Goal: Book appointment/travel/reservation

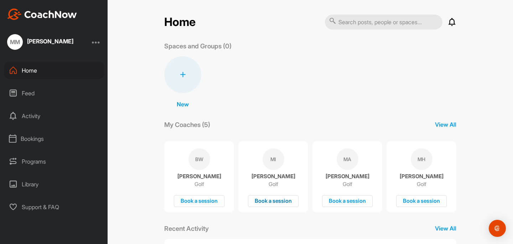
click at [279, 201] on div "Book a session" at bounding box center [273, 202] width 51 height 12
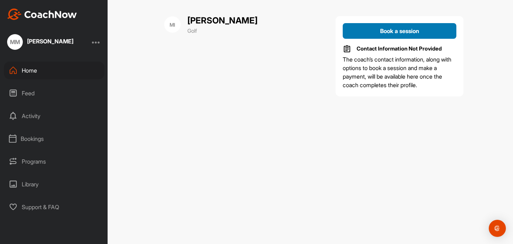
click at [380, 34] on span "Book a session" at bounding box center [399, 30] width 39 height 7
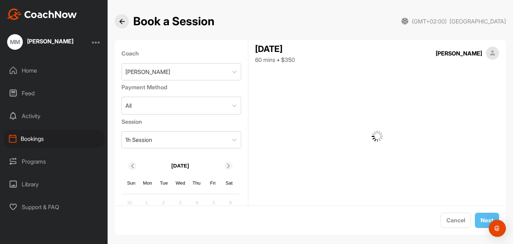
scroll to position [7, 0]
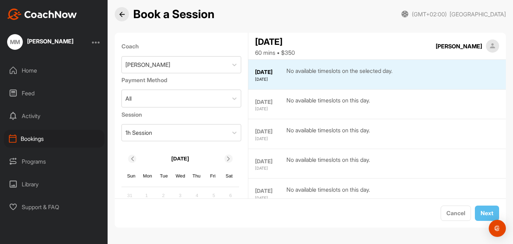
click at [220, 74] on div "Coach [PERSON_NAME]" at bounding box center [181, 58] width 120 height 36
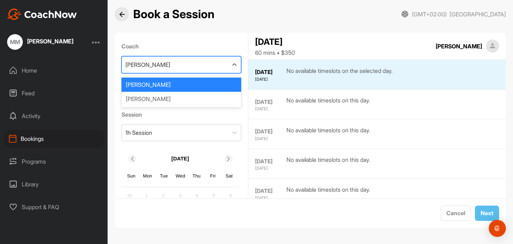
click at [217, 64] on div "[PERSON_NAME]" at bounding box center [175, 65] width 107 height 16
click at [201, 66] on div "[PERSON_NAME]" at bounding box center [175, 65] width 107 height 16
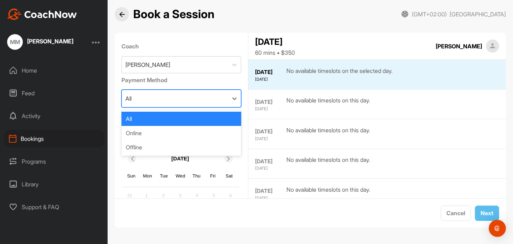
click at [200, 98] on div "All" at bounding box center [175, 98] width 107 height 17
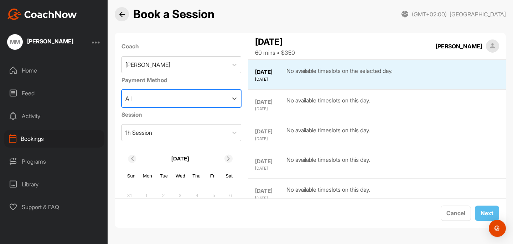
click at [119, 15] on img at bounding box center [121, 14] width 5 height 5
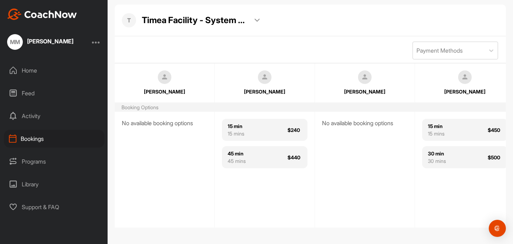
scroll to position [35, 0]
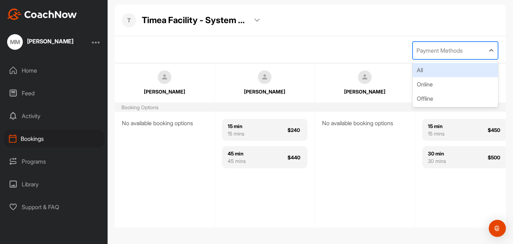
click at [449, 48] on div "Payment Methods" at bounding box center [439, 50] width 46 height 9
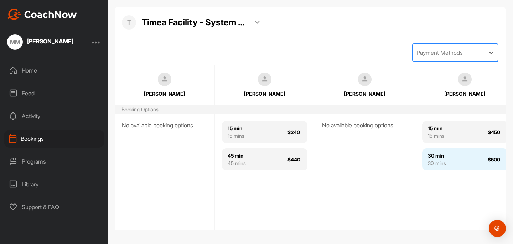
scroll to position [35, 0]
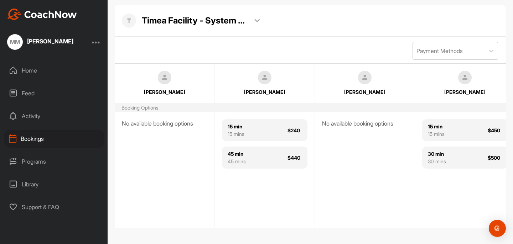
click at [57, 68] on div "Home" at bounding box center [54, 71] width 100 height 18
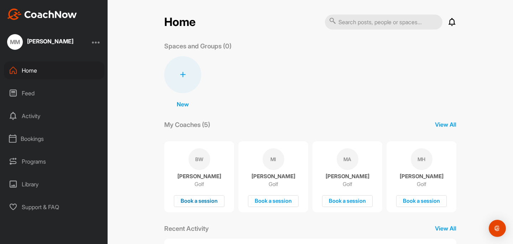
click at [206, 201] on div "Book a session" at bounding box center [199, 202] width 51 height 12
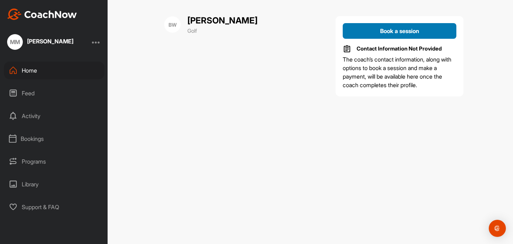
click at [413, 33] on span "Book a session" at bounding box center [399, 30] width 39 height 7
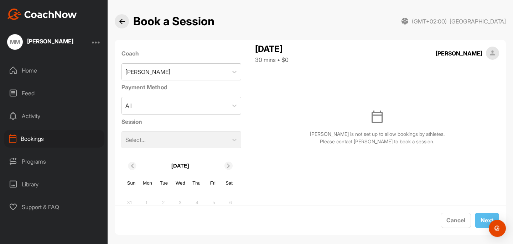
click at [121, 21] on img at bounding box center [121, 21] width 5 height 5
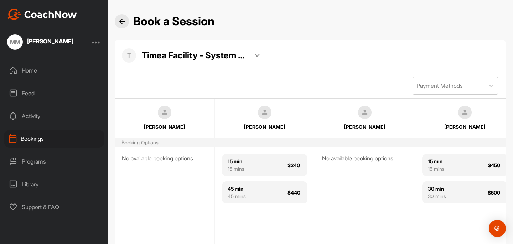
click at [124, 26] on div at bounding box center [122, 21] width 14 height 14
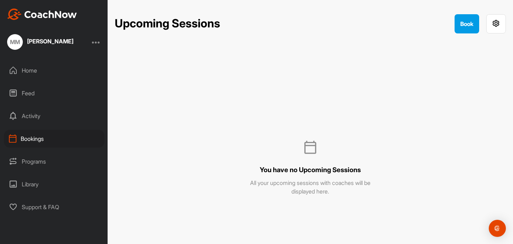
click at [52, 73] on div "Home" at bounding box center [54, 71] width 100 height 18
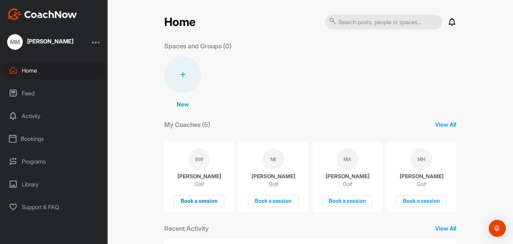
click at [210, 203] on div "Book a session" at bounding box center [199, 202] width 51 height 12
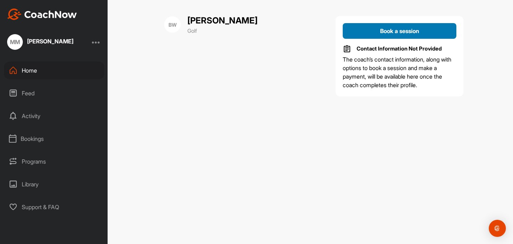
click at [408, 30] on span "Book a session" at bounding box center [399, 30] width 39 height 7
